Goal: Navigation & Orientation: Find specific page/section

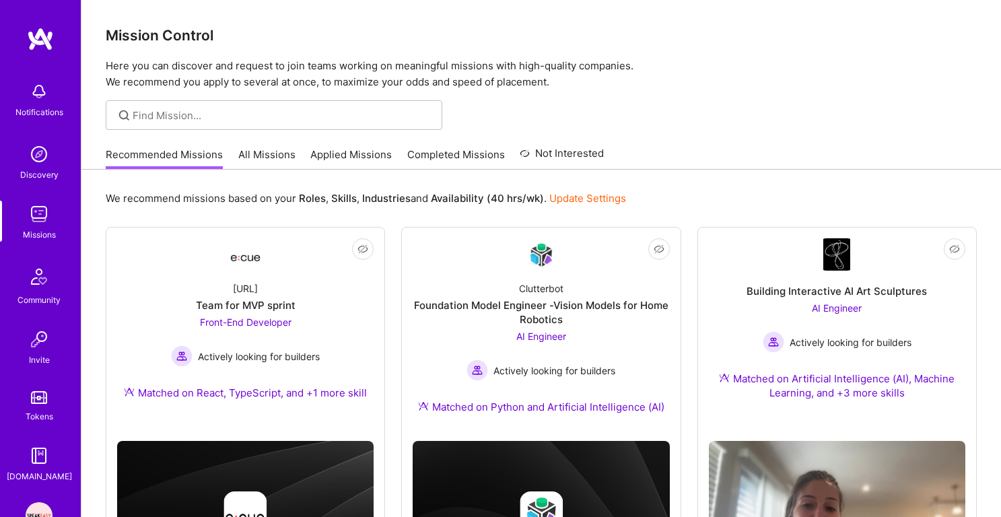
scroll to position [357, 0]
click at [338, 154] on link "Applied Missions" at bounding box center [350, 158] width 81 height 22
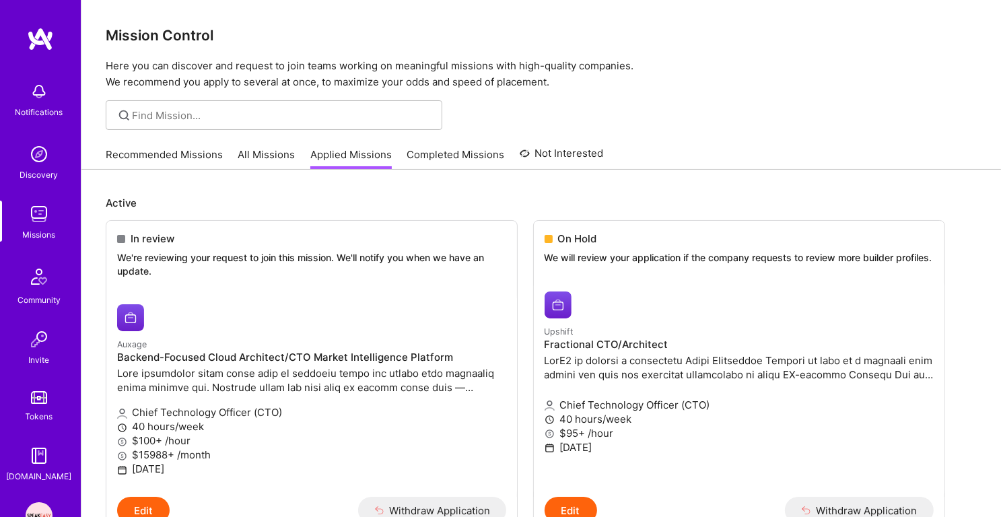
click at [52, 174] on div "Discovery" at bounding box center [39, 175] width 38 height 14
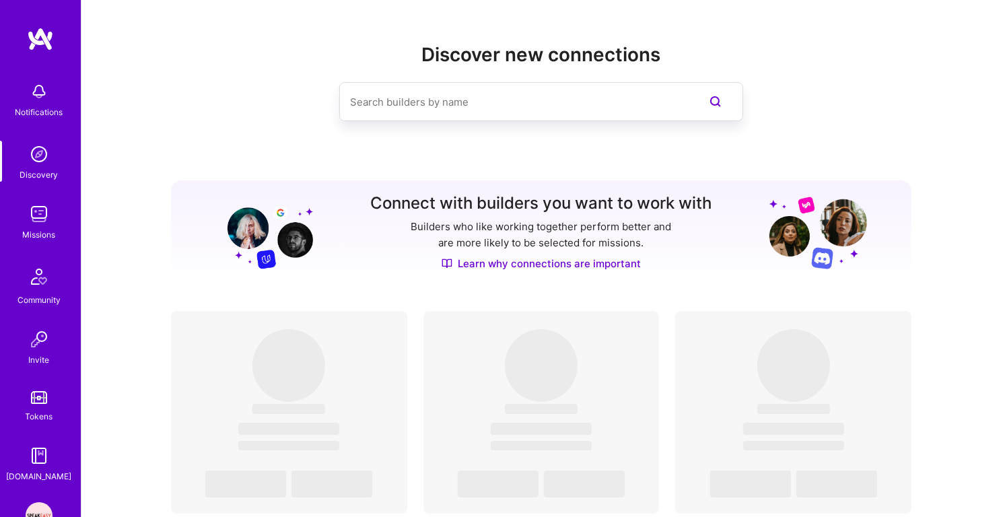
click at [42, 219] on img at bounding box center [39, 214] width 27 height 27
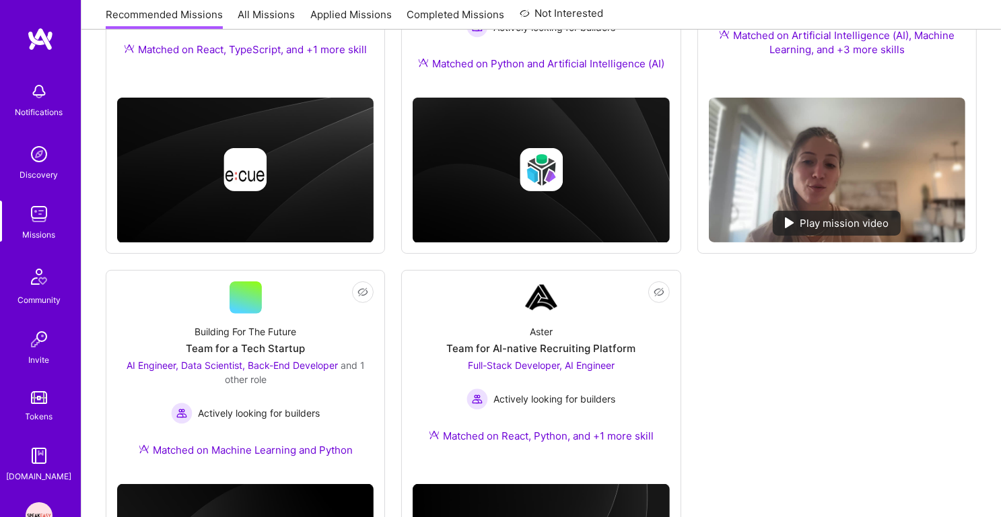
scroll to position [346, 0]
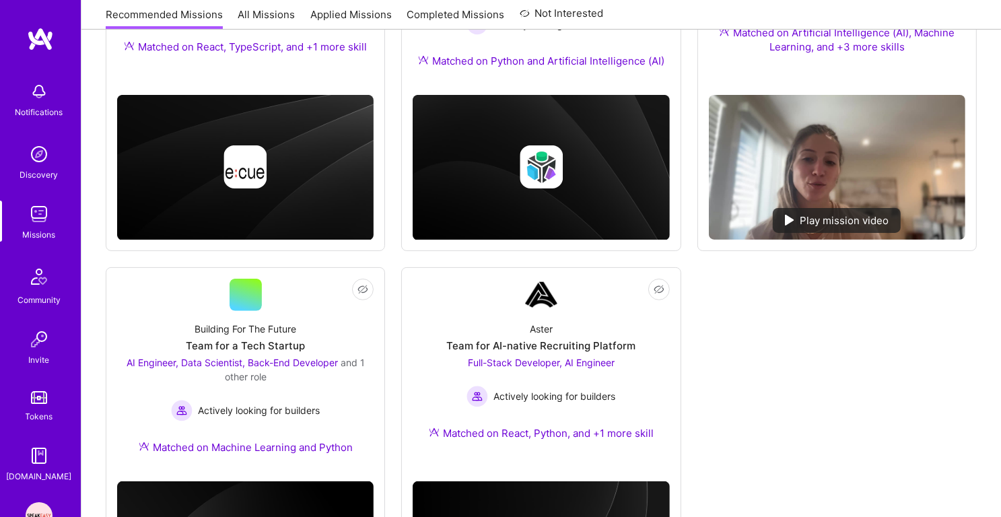
click at [38, 251] on div "Notifications Discovery Missions Community Invite Tokens [DOMAIN_NAME]" at bounding box center [40, 279] width 81 height 408
click at [38, 229] on div "Missions" at bounding box center [39, 234] width 33 height 14
